Goal: Task Accomplishment & Management: Manage account settings

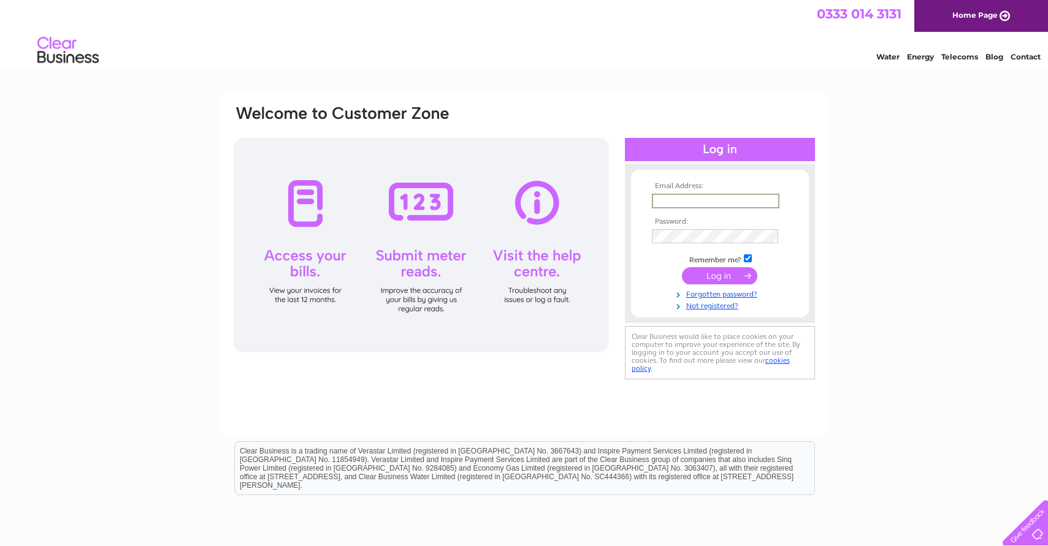
type input "ruth@inverness.scot"
click at [719, 275] on input "submit" at bounding box center [719, 275] width 75 height 17
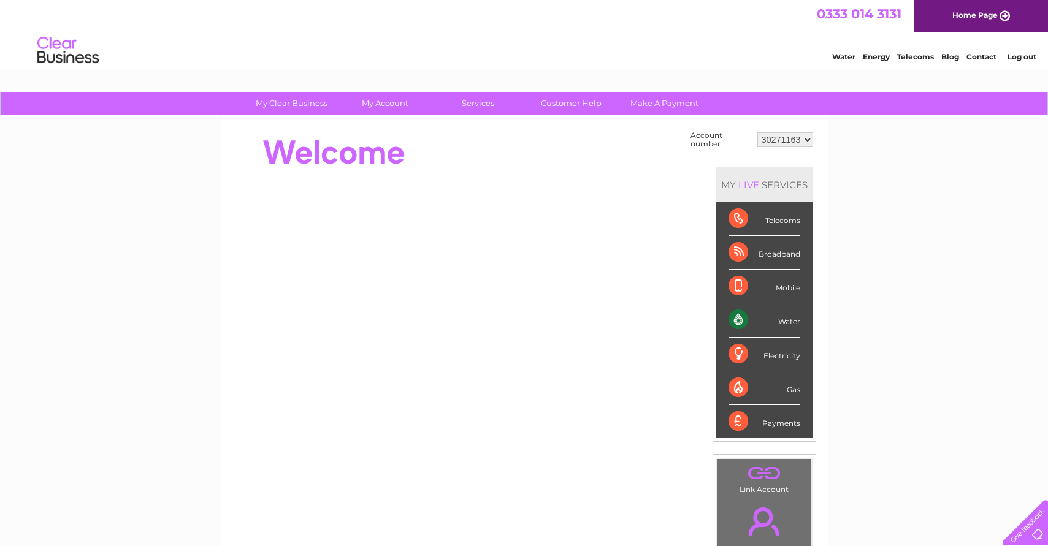
scroll to position [1, 0]
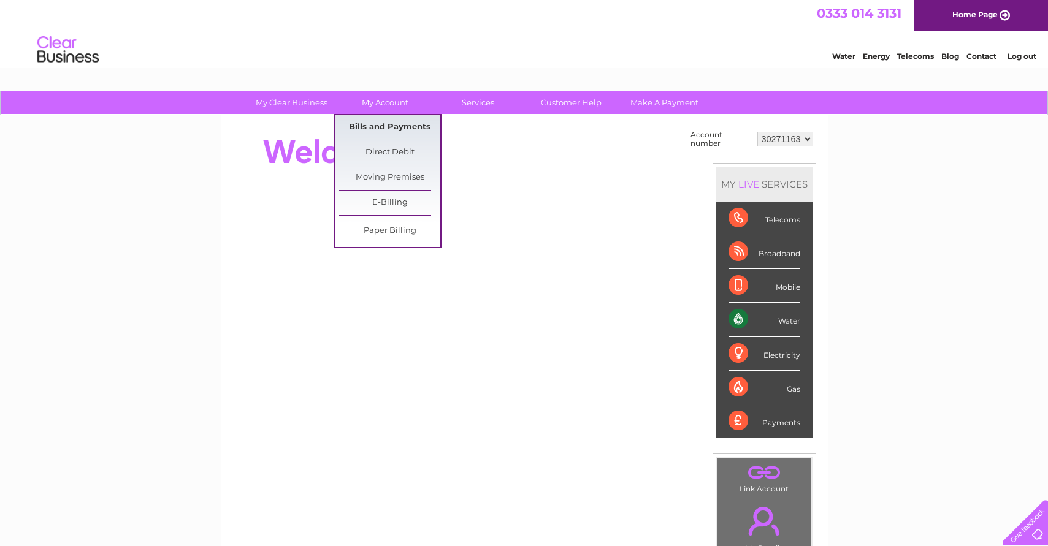
click at [396, 128] on link "Bills and Payments" at bounding box center [389, 127] width 101 height 25
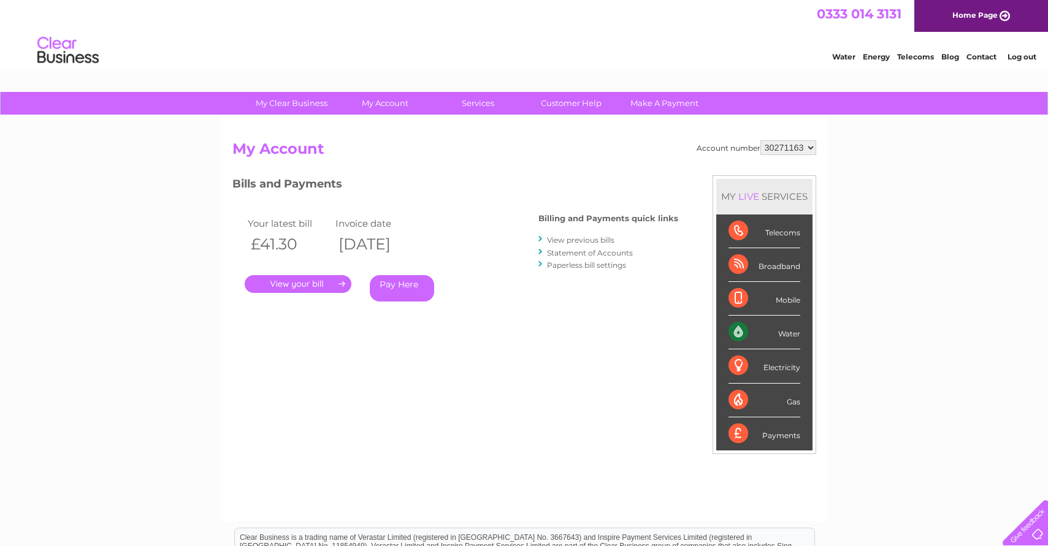
click at [327, 283] on link "." at bounding box center [298, 284] width 107 height 18
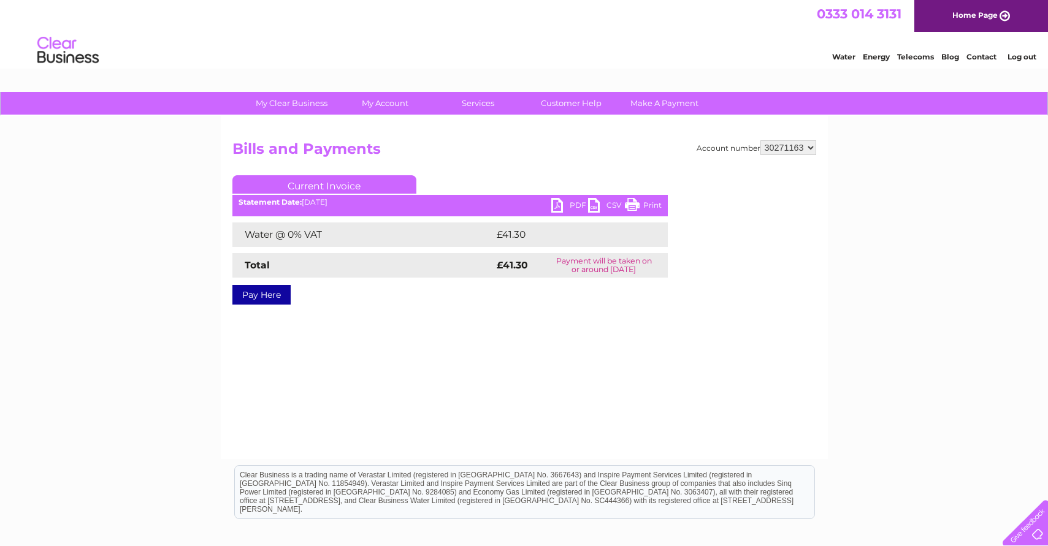
click at [563, 206] on link "PDF" at bounding box center [569, 207] width 37 height 18
